Goal: Information Seeking & Learning: Learn about a topic

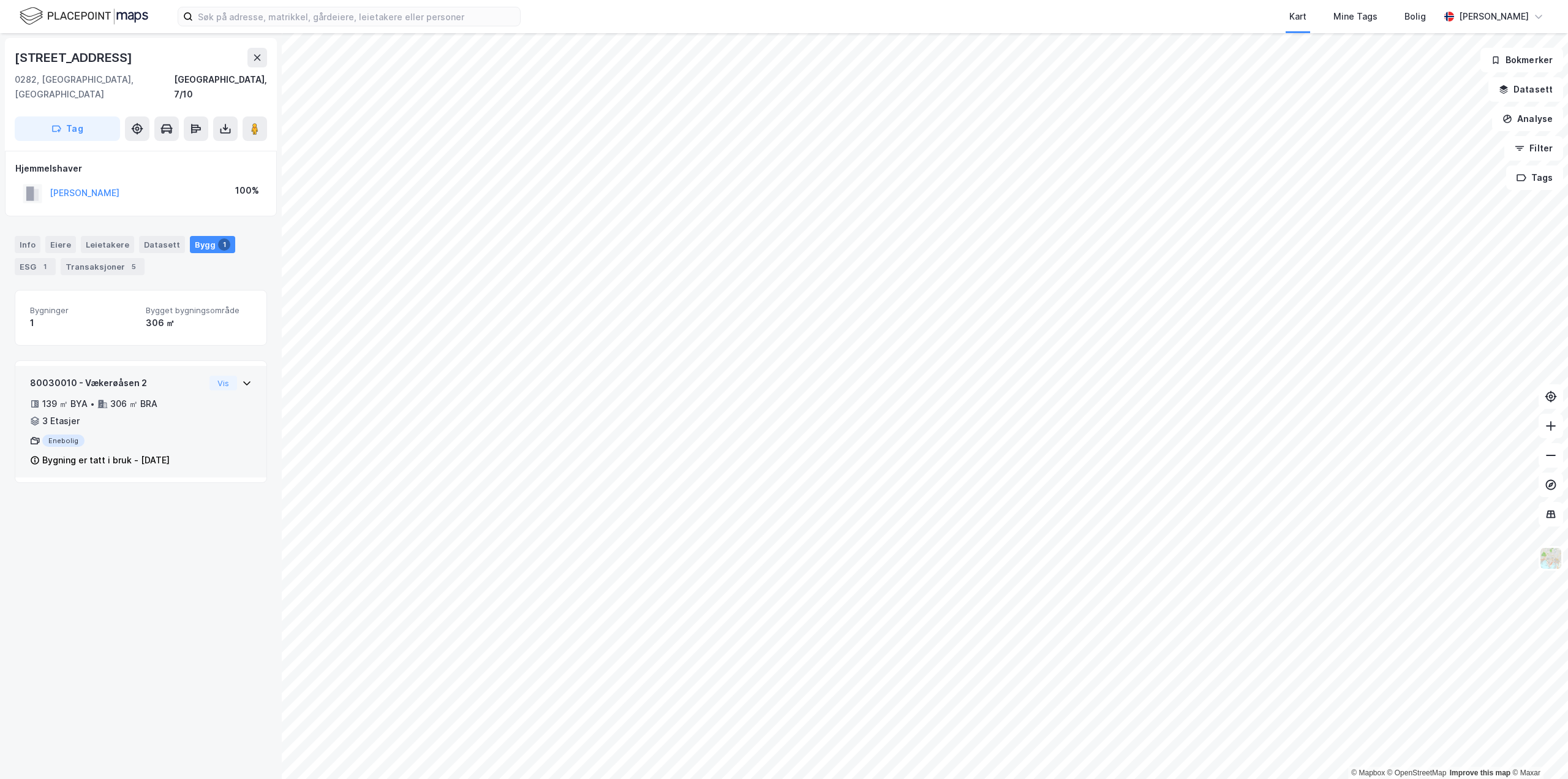
click at [247, 369] on div "80030010 - Vækerøåsen 2 139 ㎡ BYA • 306 ㎡ BRA • 3 Etasjer Enebolig Bygning er t…" at bounding box center [141, 421] width 251 height 112
drag, startPoint x: 42, startPoint y: 394, endPoint x: 186, endPoint y: 388, distance: 144.1
click at [186, 397] on div "139 ㎡ BYA • 306 ㎡ BRA • 3 Etasjer" at bounding box center [117, 412] width 175 height 31
click at [1550, 150] on button "Filter" at bounding box center [1533, 148] width 59 height 25
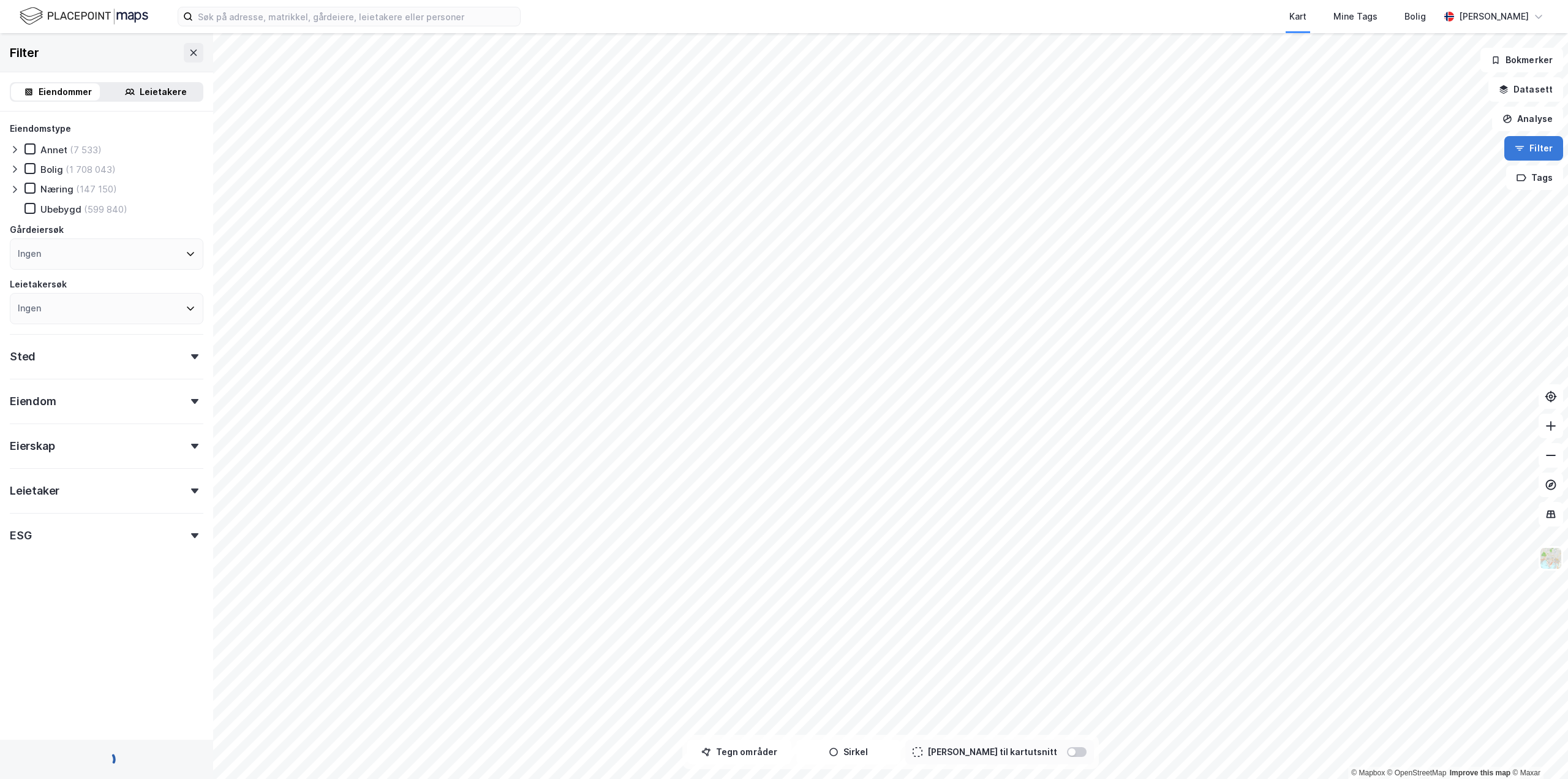
click at [1550, 150] on button "Filter" at bounding box center [1533, 148] width 59 height 25
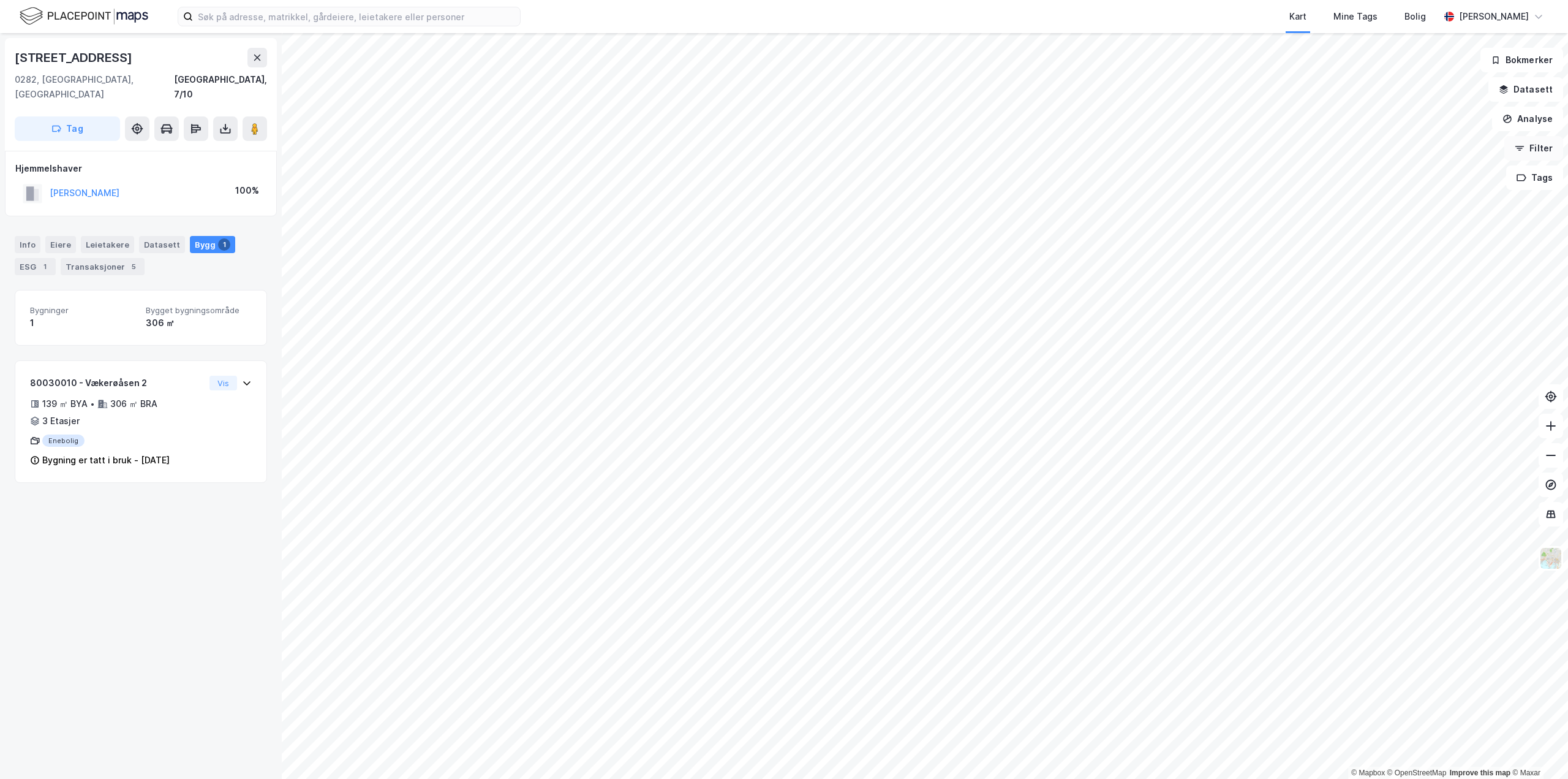
click at [1541, 154] on button "Filter" at bounding box center [1533, 148] width 59 height 25
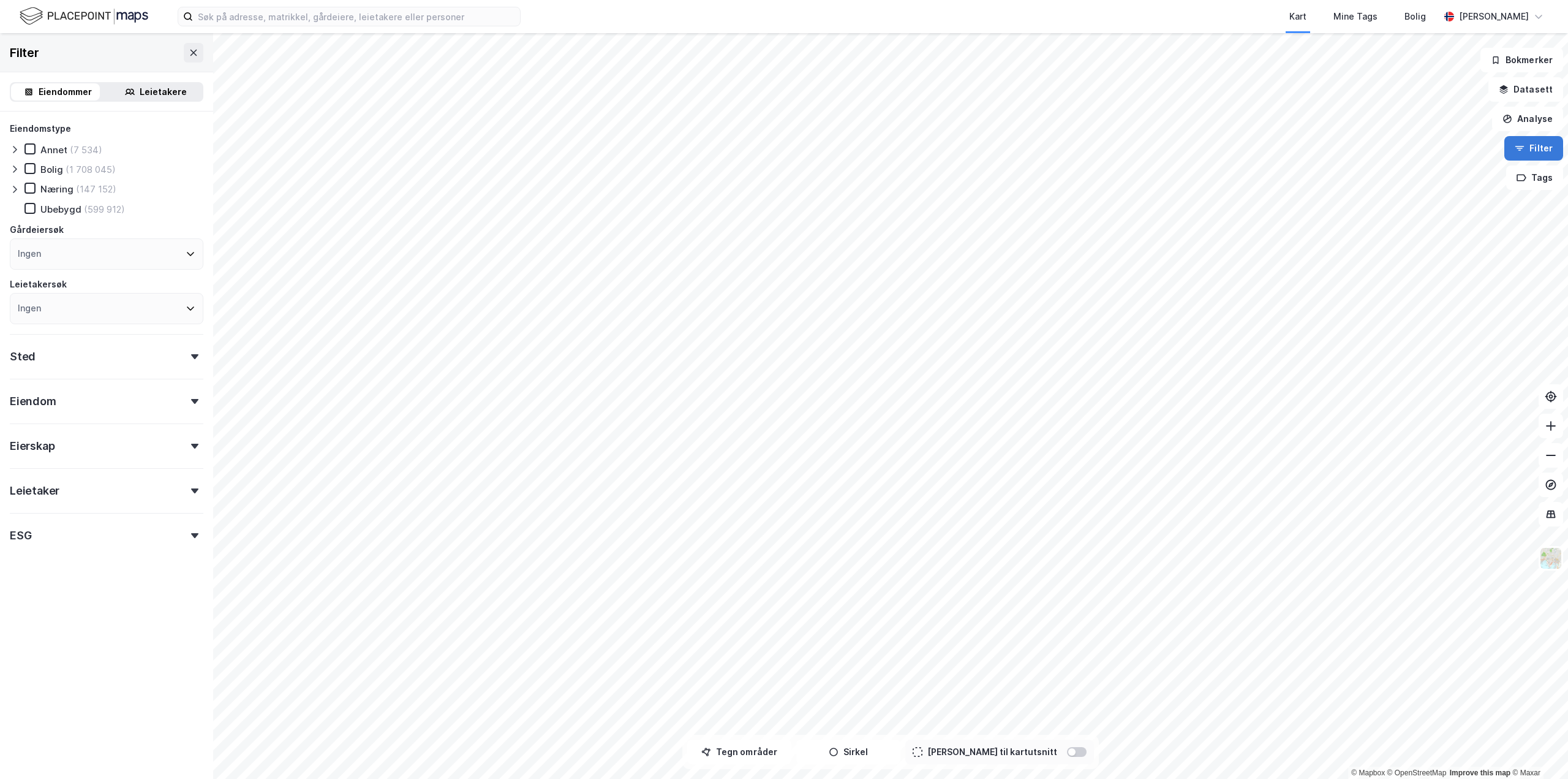
click at [1541, 154] on button "Filter" at bounding box center [1533, 148] width 59 height 25
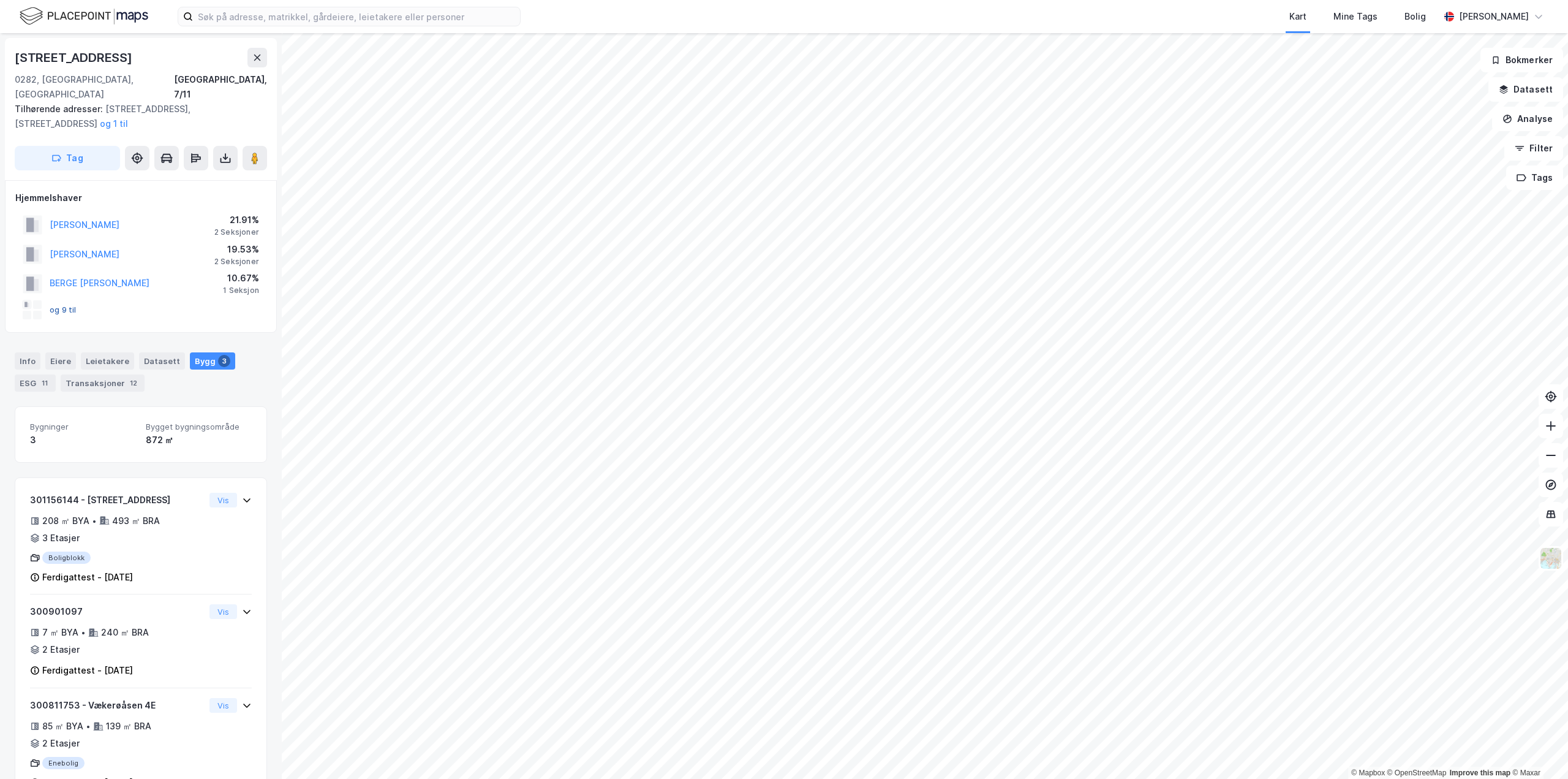
click at [0, 0] on button "og 9 til" at bounding box center [0, 0] width 0 height 0
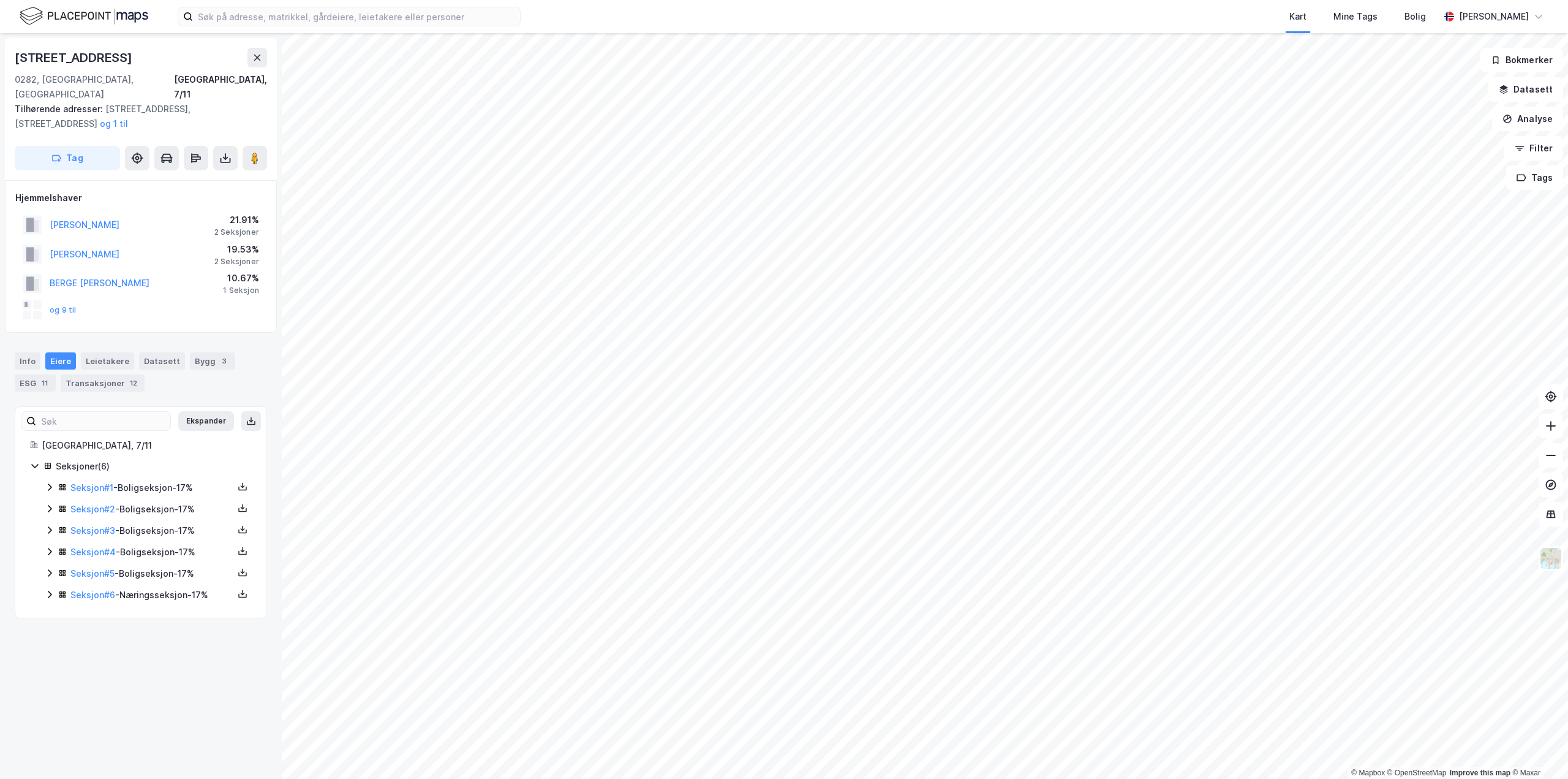
click at [53, 589] on icon at bounding box center [50, 594] width 10 height 10
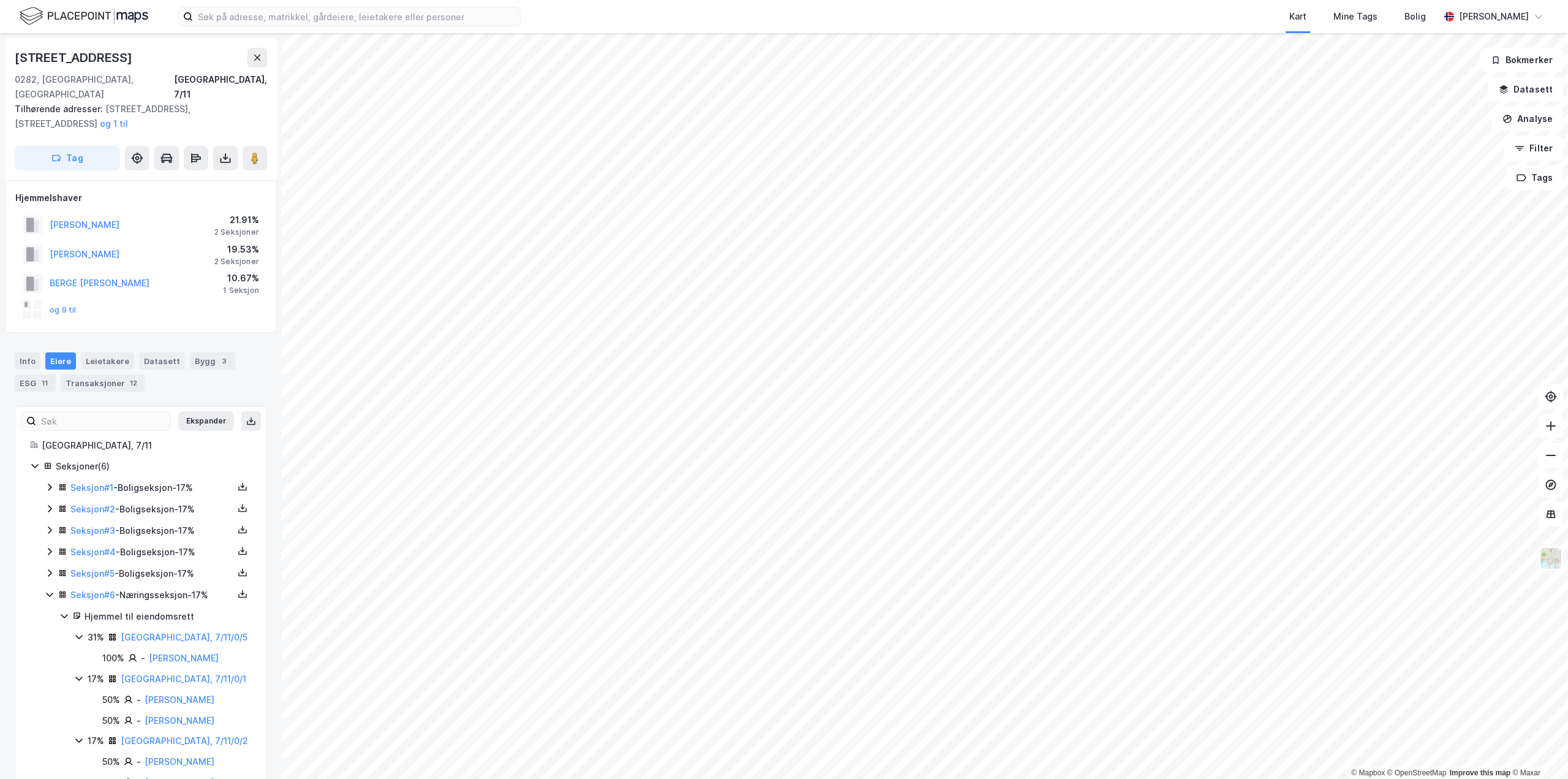
click at [49, 568] on icon at bounding box center [50, 573] width 10 height 10
click at [46, 546] on icon at bounding box center [50, 551] width 10 height 10
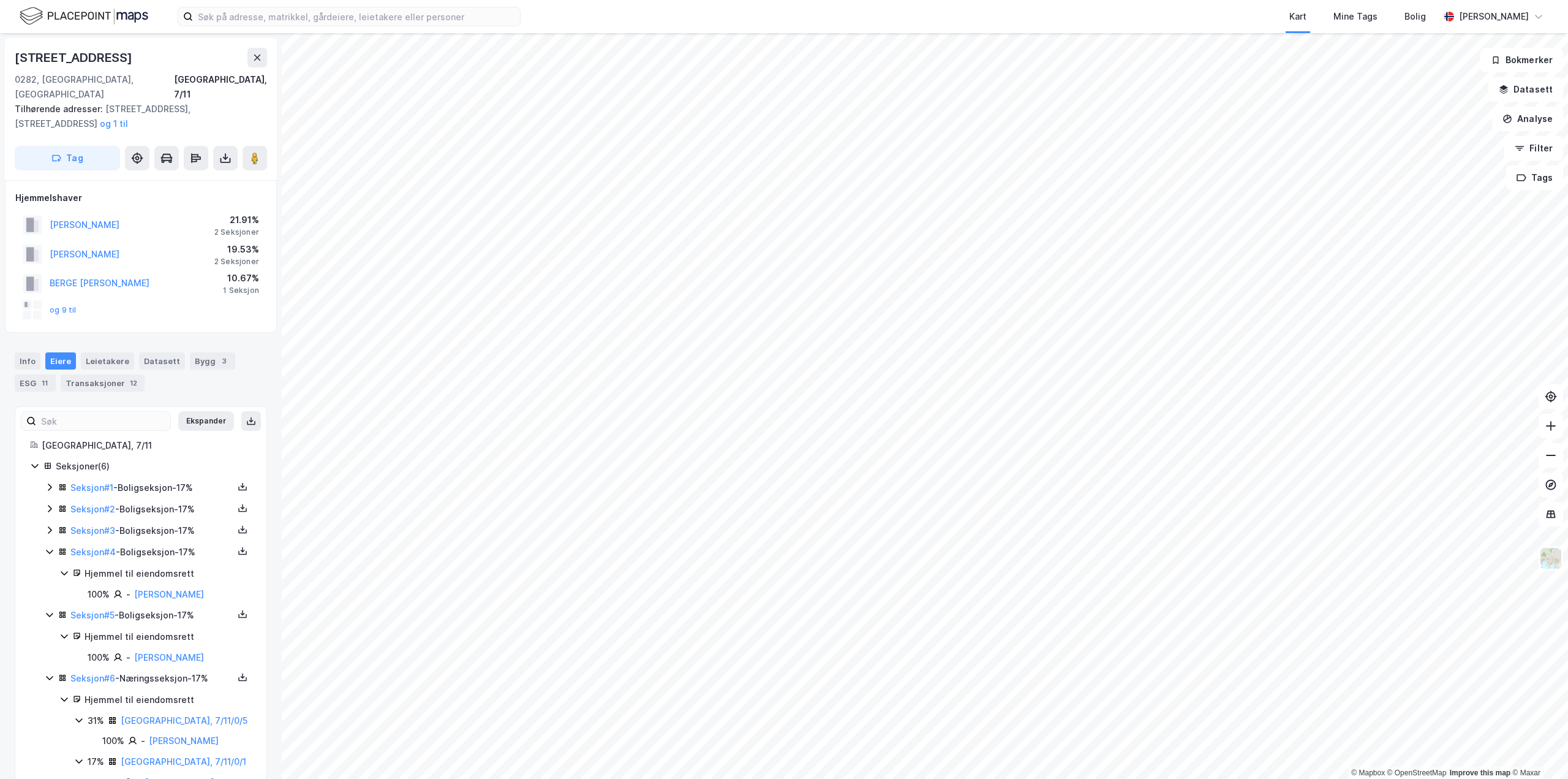
click at [48, 525] on icon at bounding box center [50, 530] width 10 height 10
click at [50, 502] on div "Seksjon # 2 - Boligseksjon - 17%" at bounding box center [148, 509] width 207 height 16
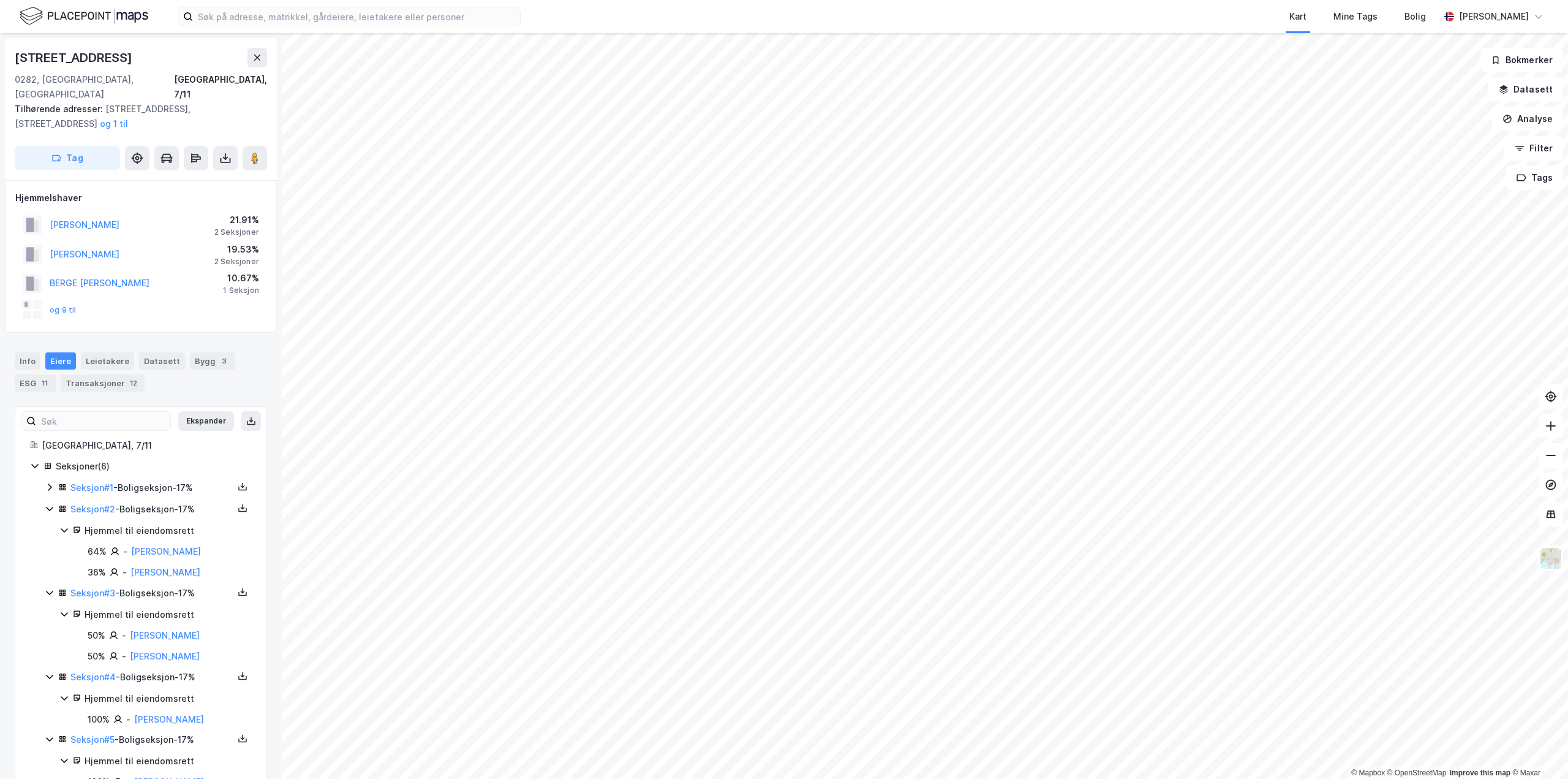
click at [50, 480] on div "Seksjon # 1 - Boligseksjon - 17%" at bounding box center [148, 488] width 207 height 16
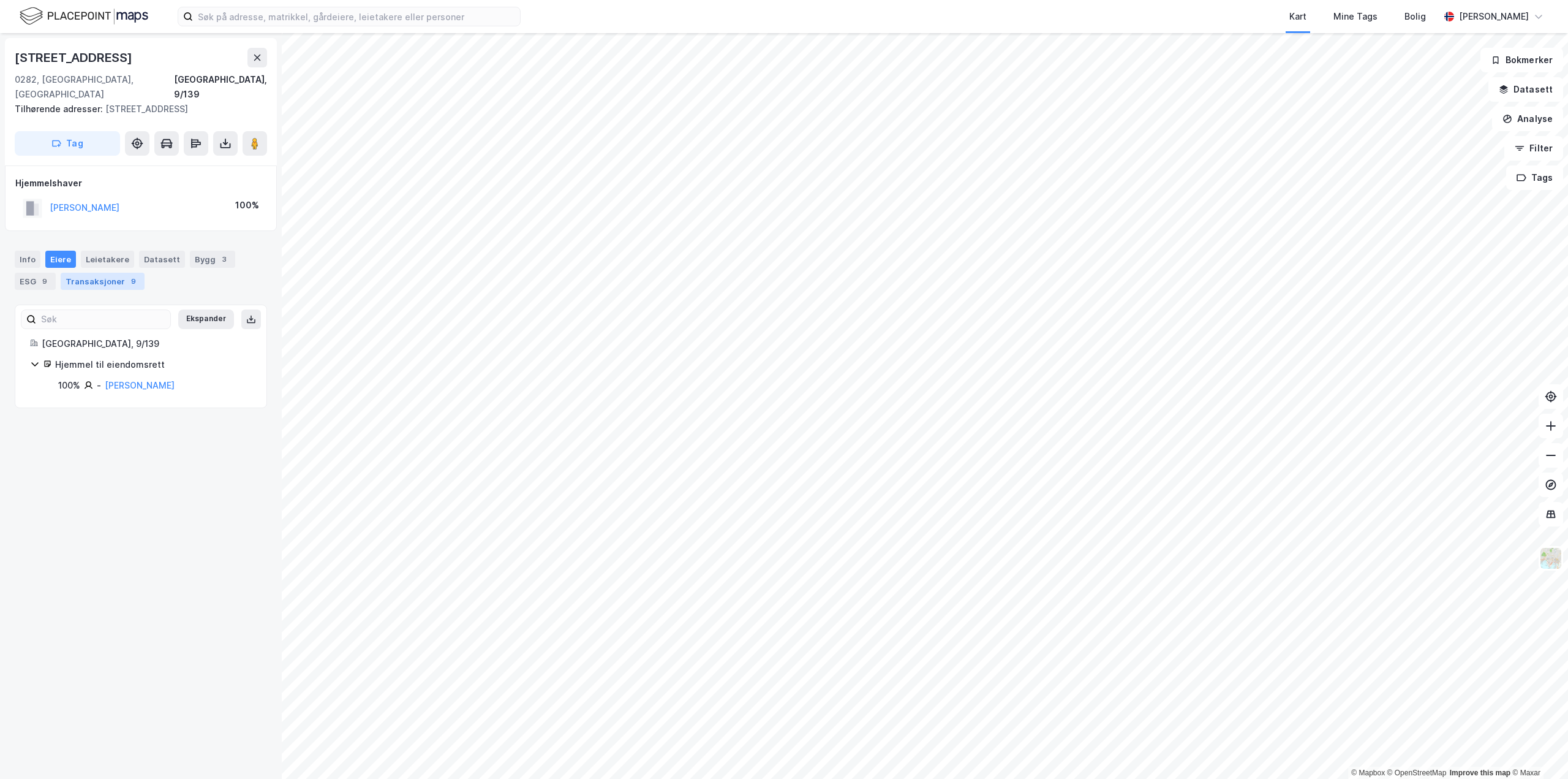
click at [108, 272] on div "Transaksjoner 9" at bounding box center [102, 281] width 84 height 17
